Goal: Find specific page/section: Find specific page/section

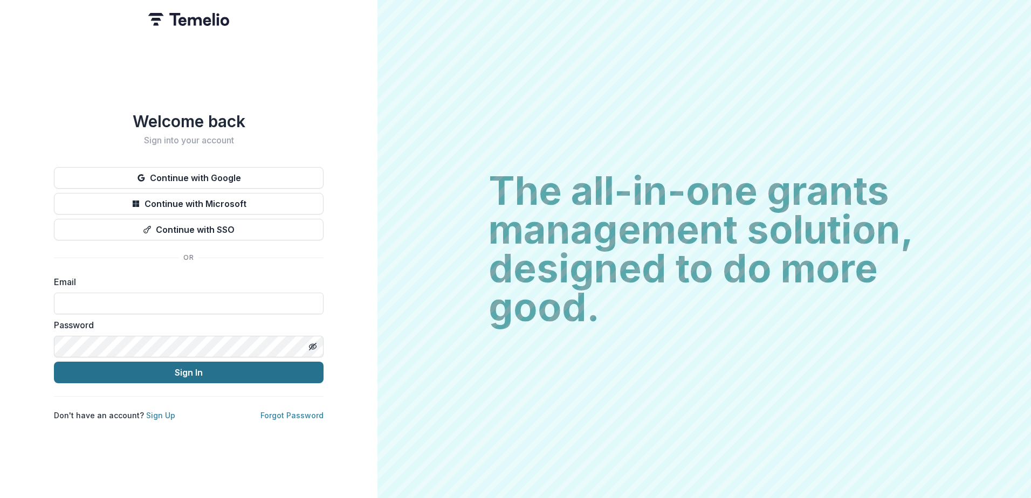
type input "**********"
click at [198, 374] on button "Sign In" at bounding box center [189, 373] width 270 height 22
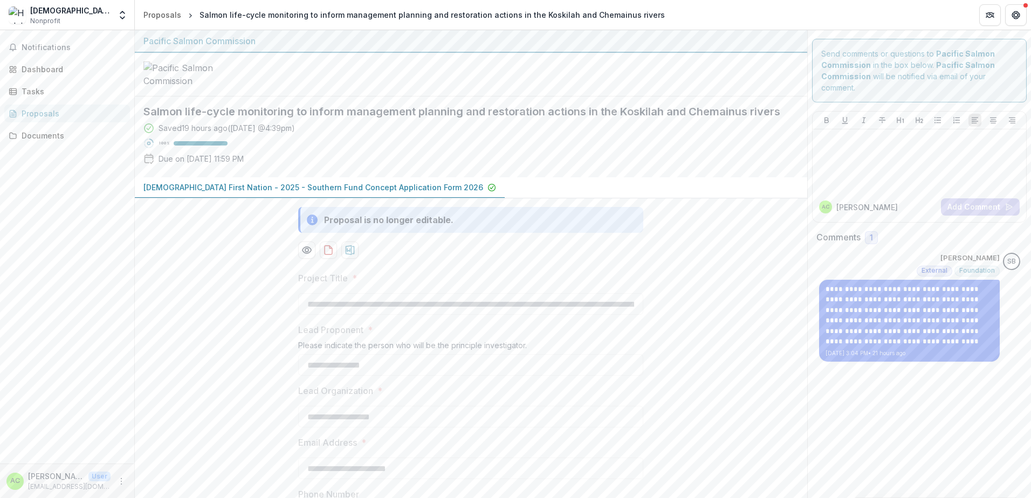
click at [592, 198] on div "[DEMOGRAPHIC_DATA] First Nation - 2025 - Southern Fund Concept Application Form…" at bounding box center [471, 187] width 673 height 21
click at [465, 97] on div at bounding box center [471, 75] width 673 height 44
